Goal: Task Accomplishment & Management: Use online tool/utility

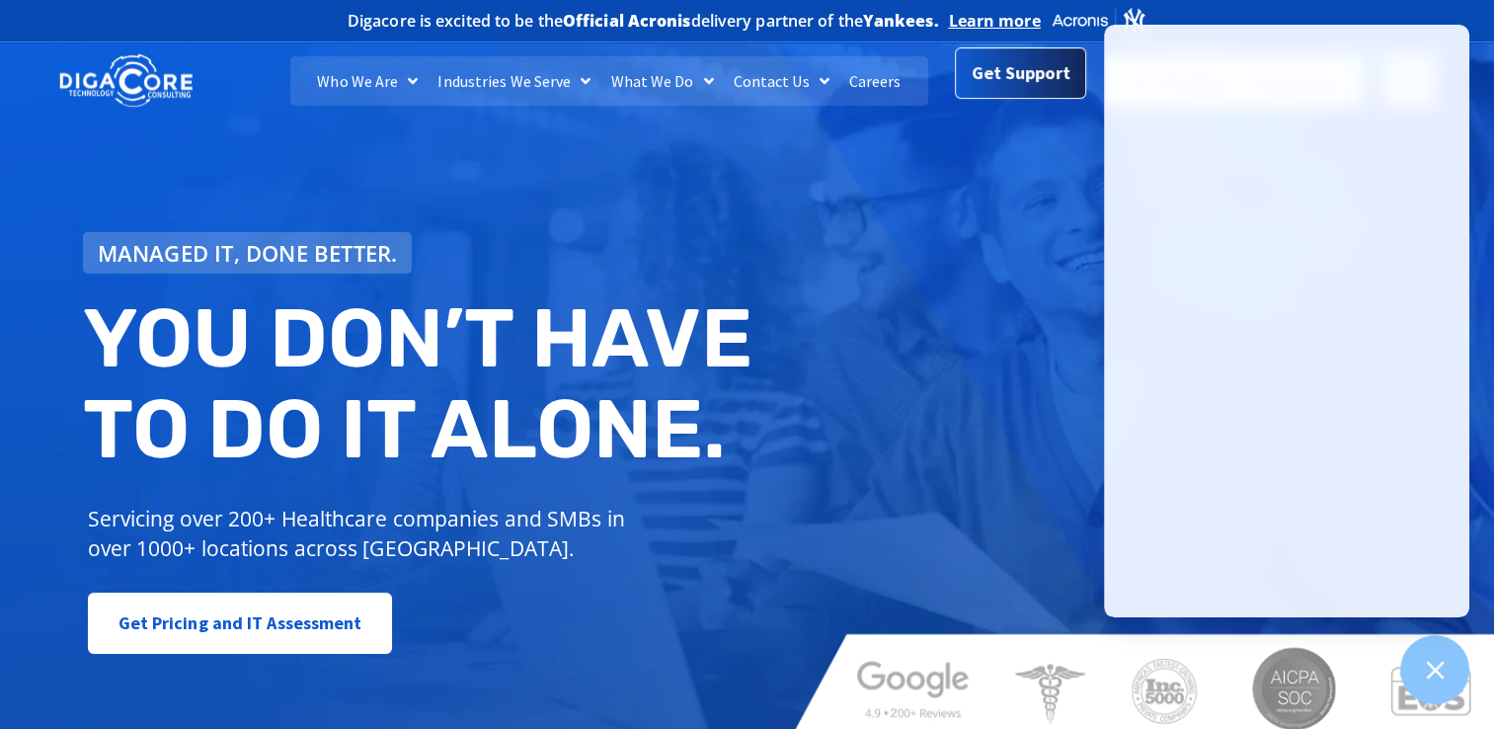
click at [995, 84] on span "Get Support" at bounding box center [1021, 72] width 99 height 39
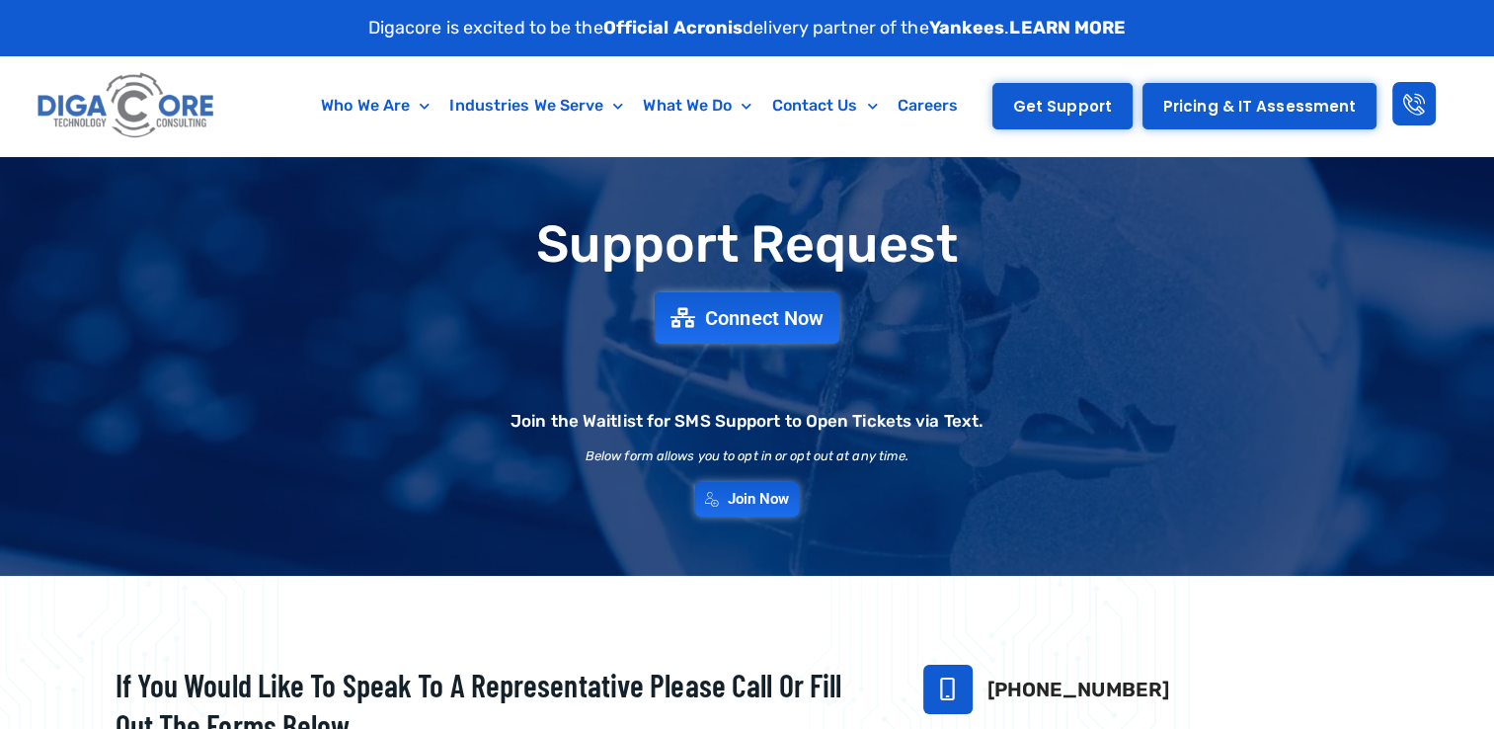
click at [1025, 108] on span "Get Support" at bounding box center [1062, 106] width 99 height 15
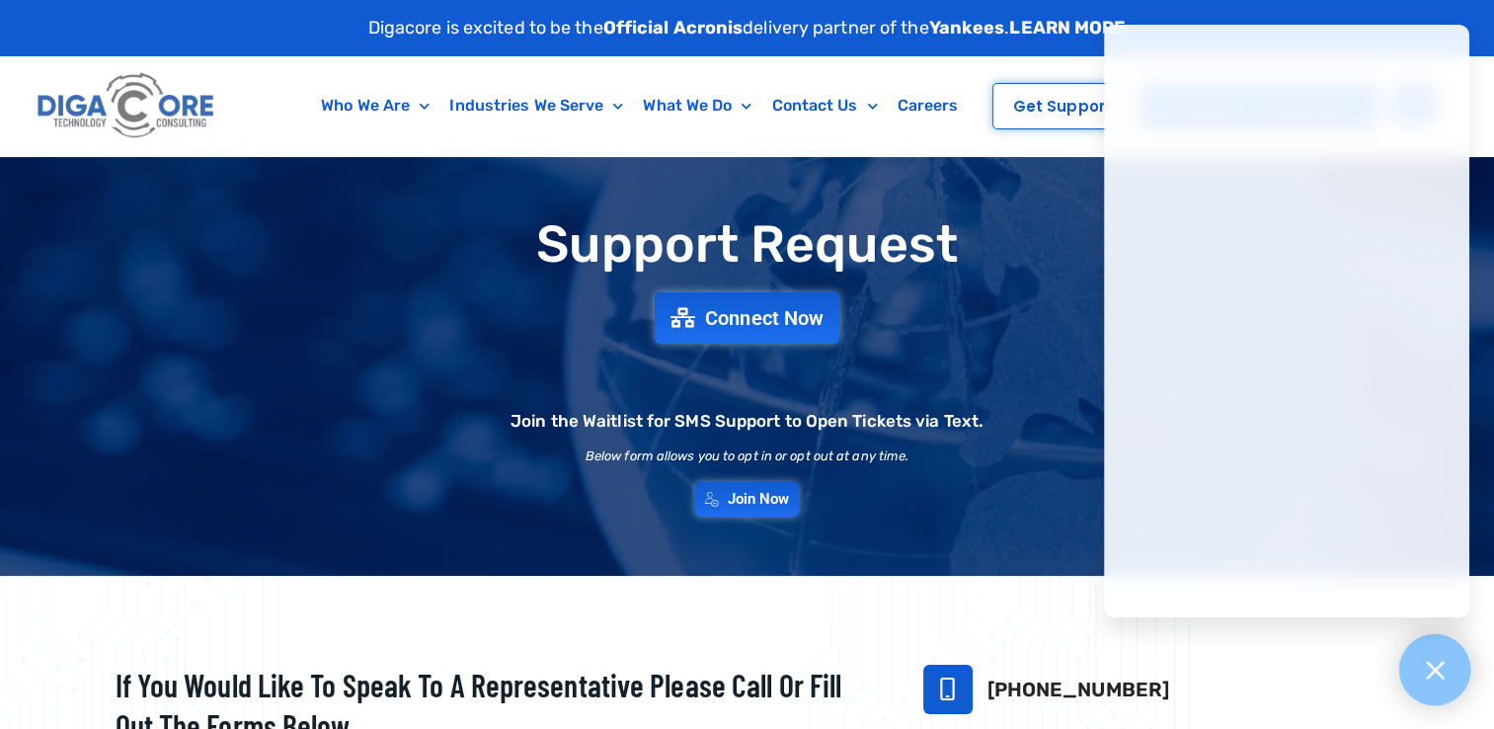
click at [1423, 685] on div at bounding box center [1435, 670] width 72 height 72
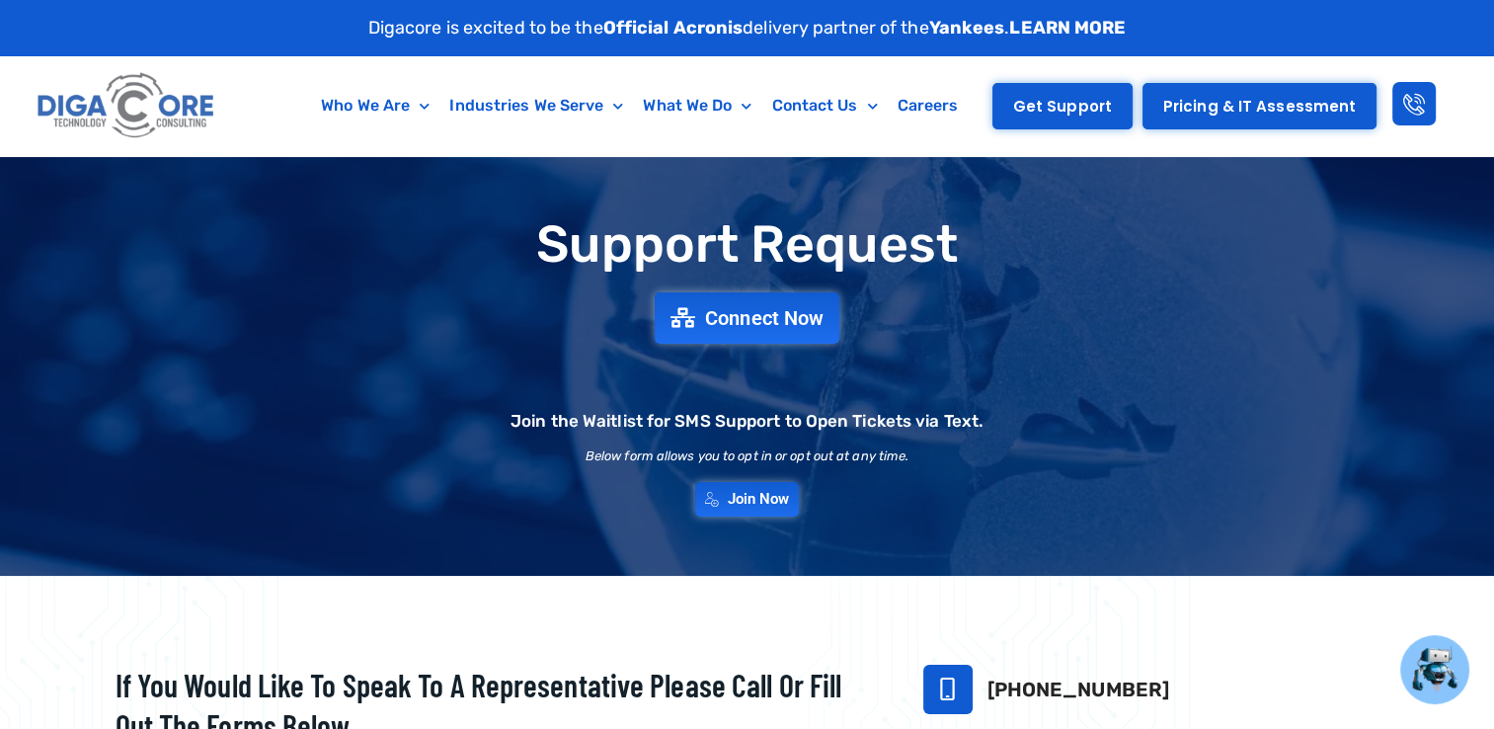
click at [1022, 114] on link "Get Support" at bounding box center [1062, 106] width 140 height 46
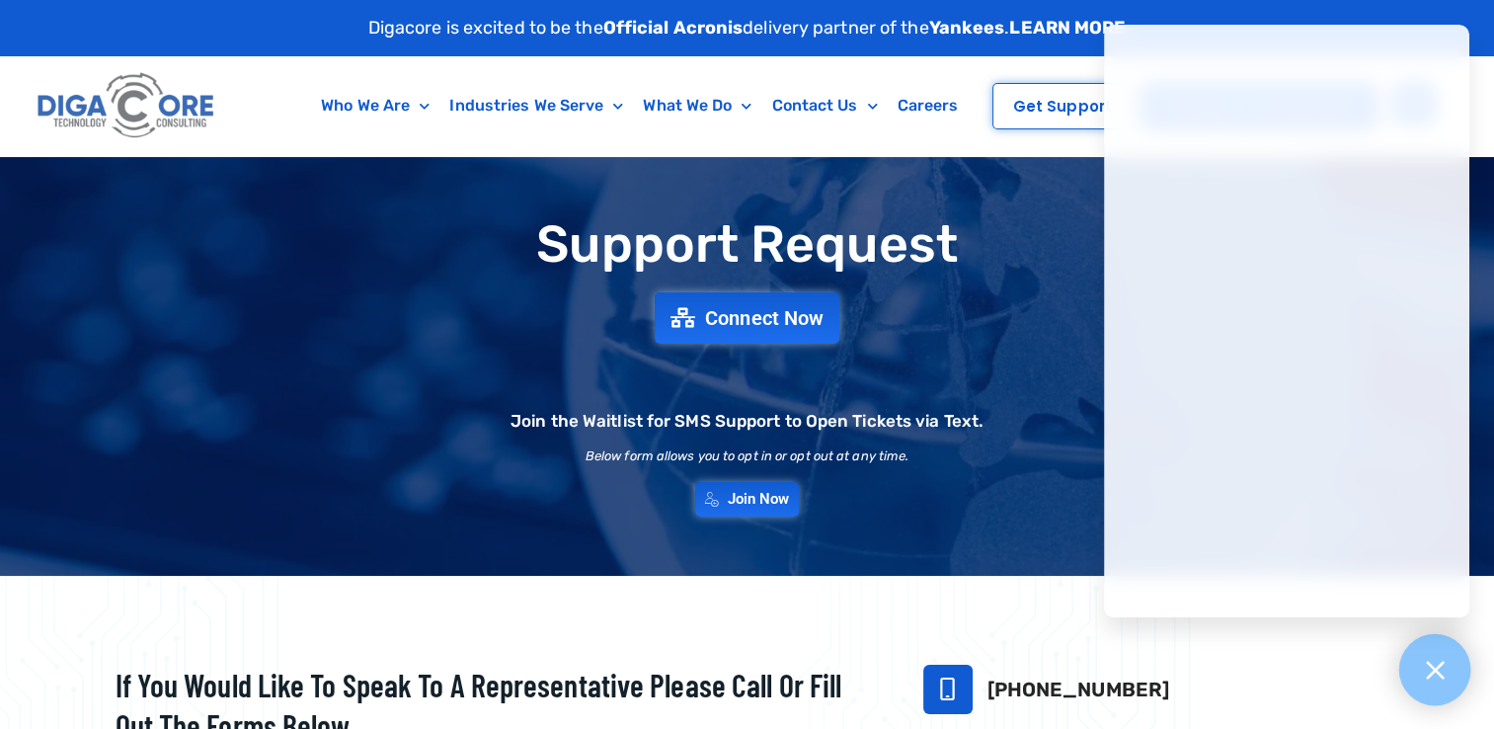
click at [1431, 674] on icon at bounding box center [1435, 670] width 26 height 26
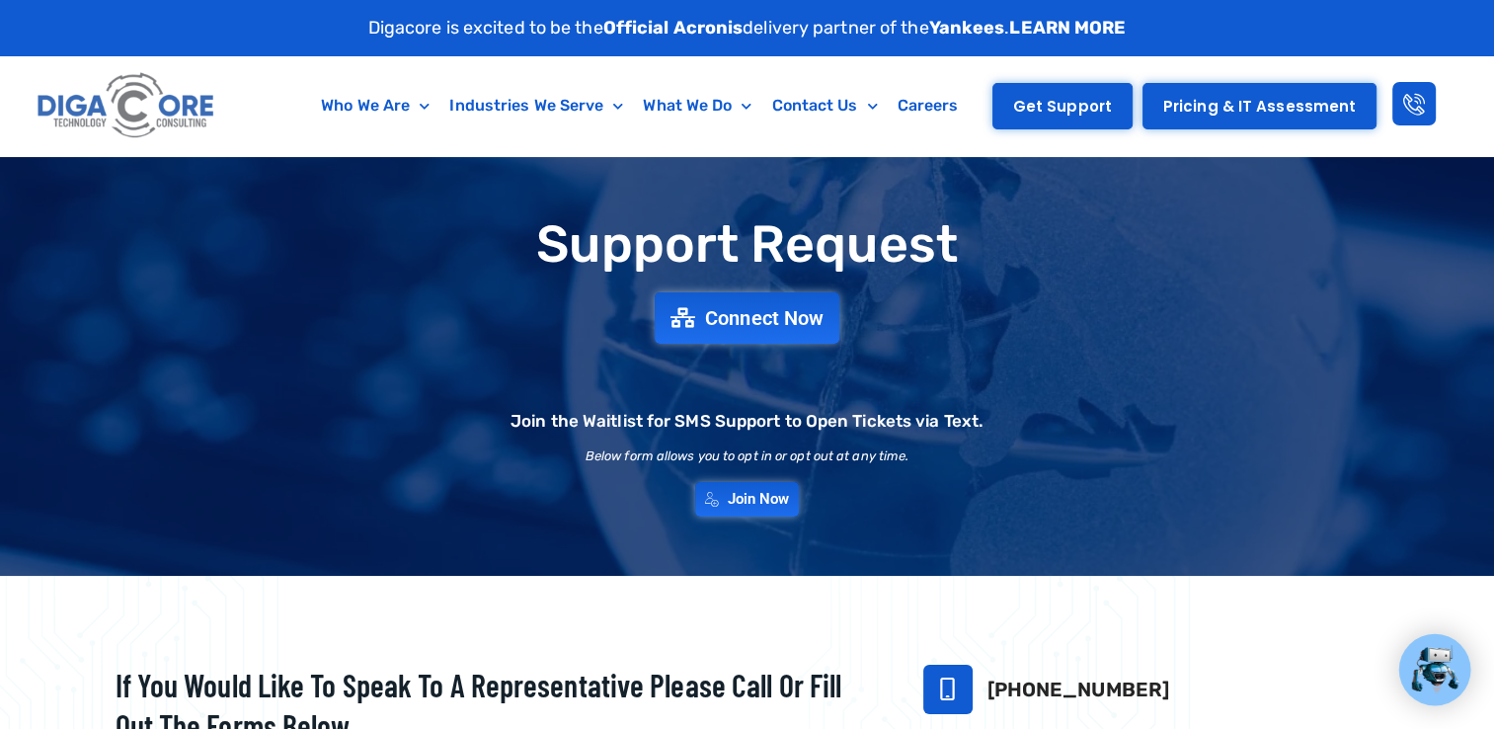
click at [1102, 111] on span "Get Support" at bounding box center [1062, 106] width 99 height 15
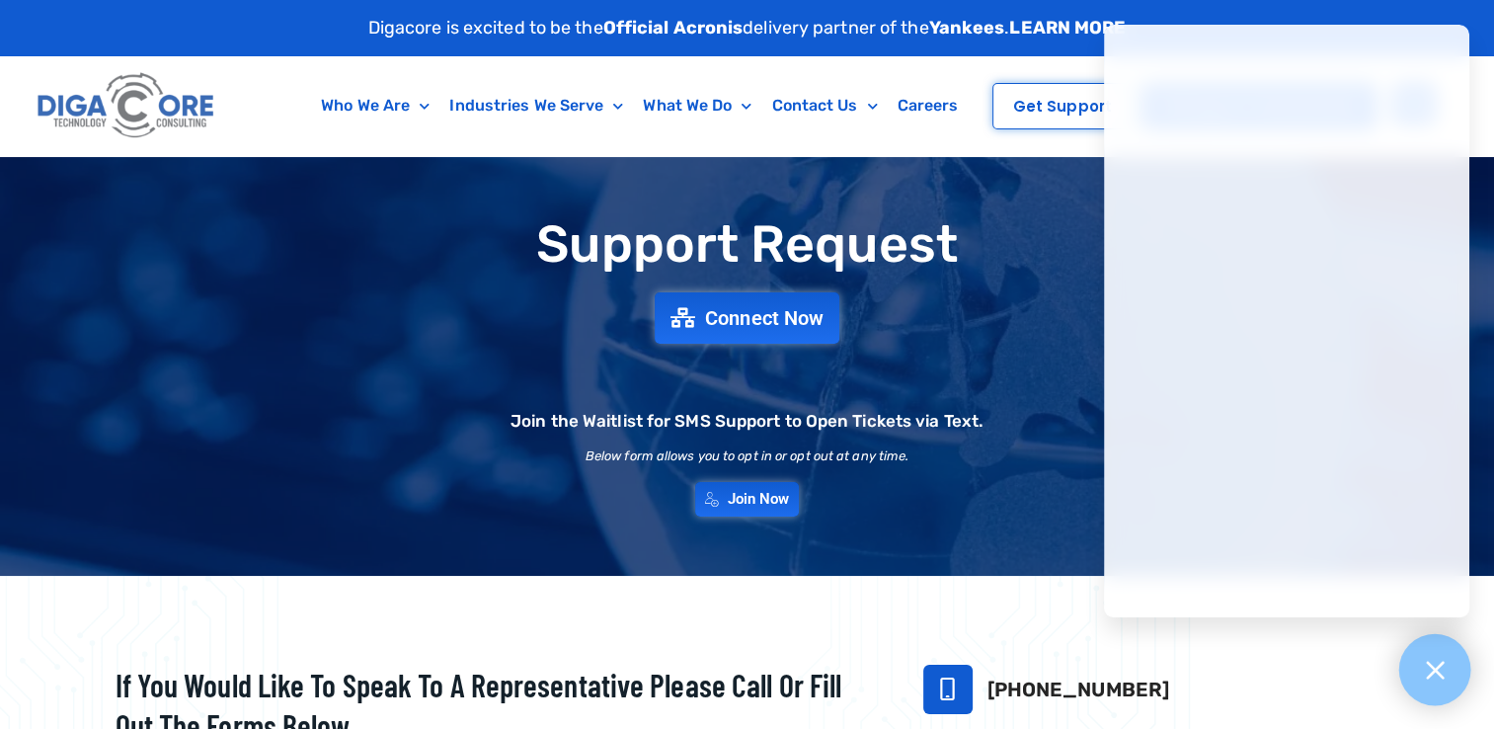
click at [1421, 694] on div at bounding box center [1435, 670] width 72 height 72
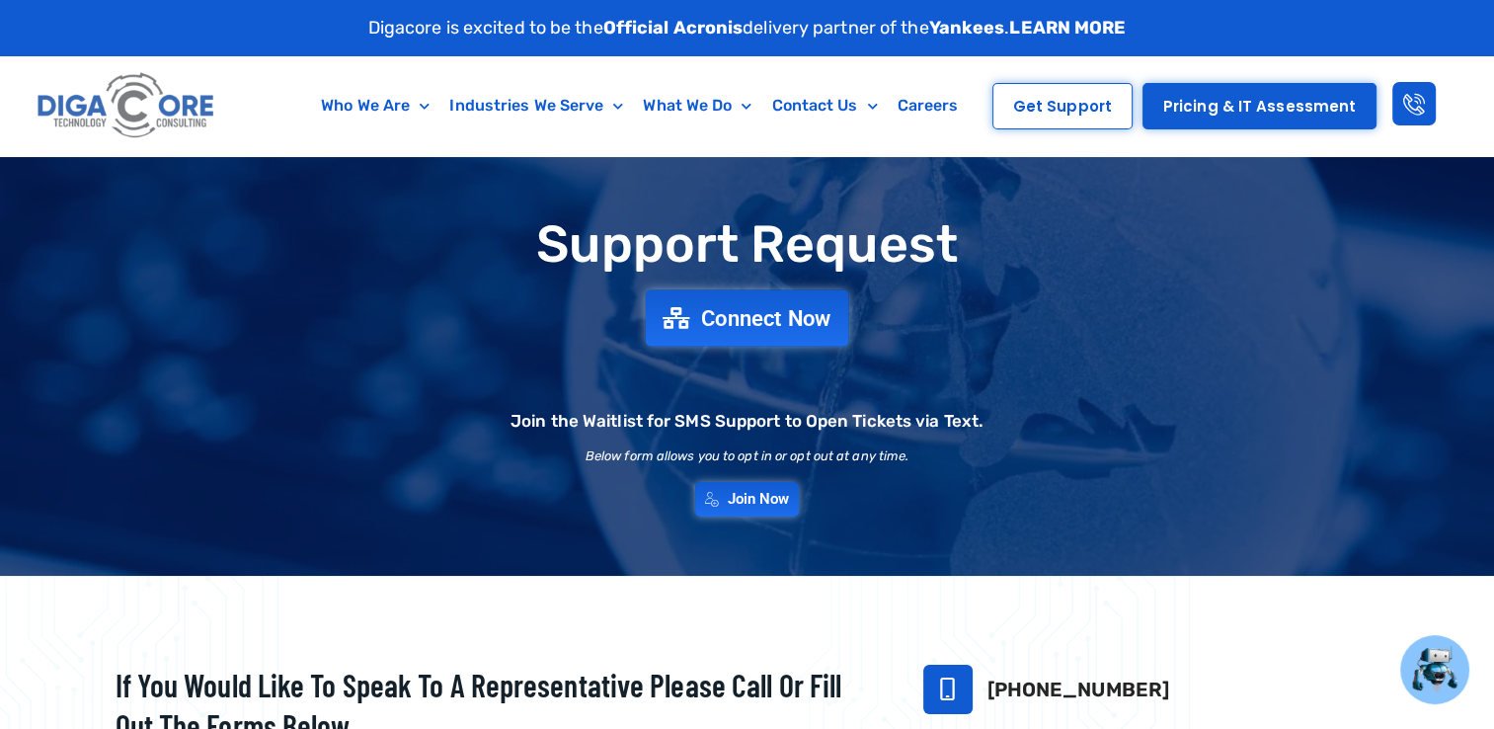
click at [749, 309] on span "Connect Now" at bounding box center [766, 318] width 130 height 22
